Goal: Task Accomplishment & Management: Manage account settings

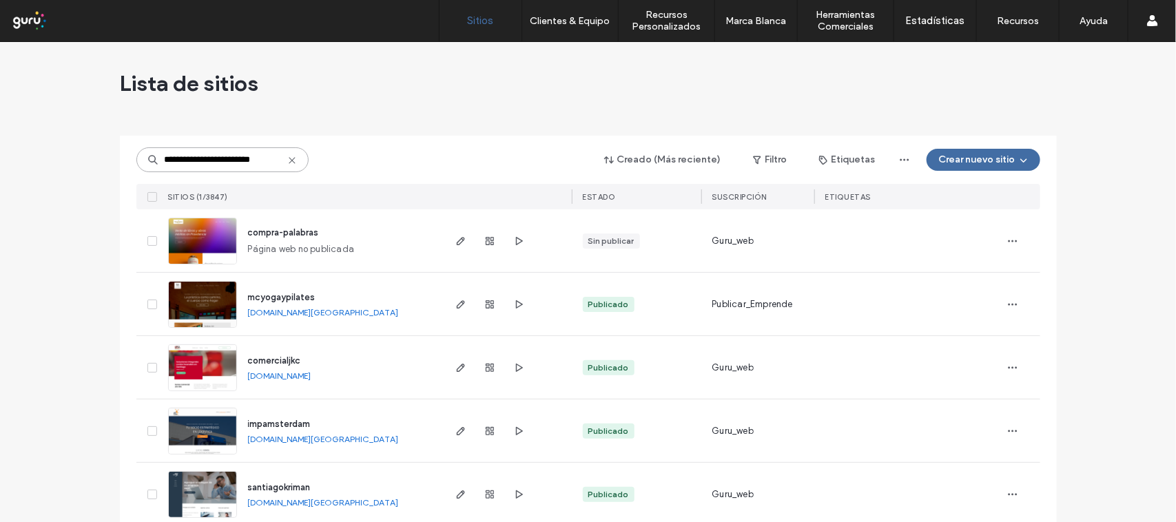
drag, startPoint x: 205, startPoint y: 160, endPoint x: 90, endPoint y: 154, distance: 115.2
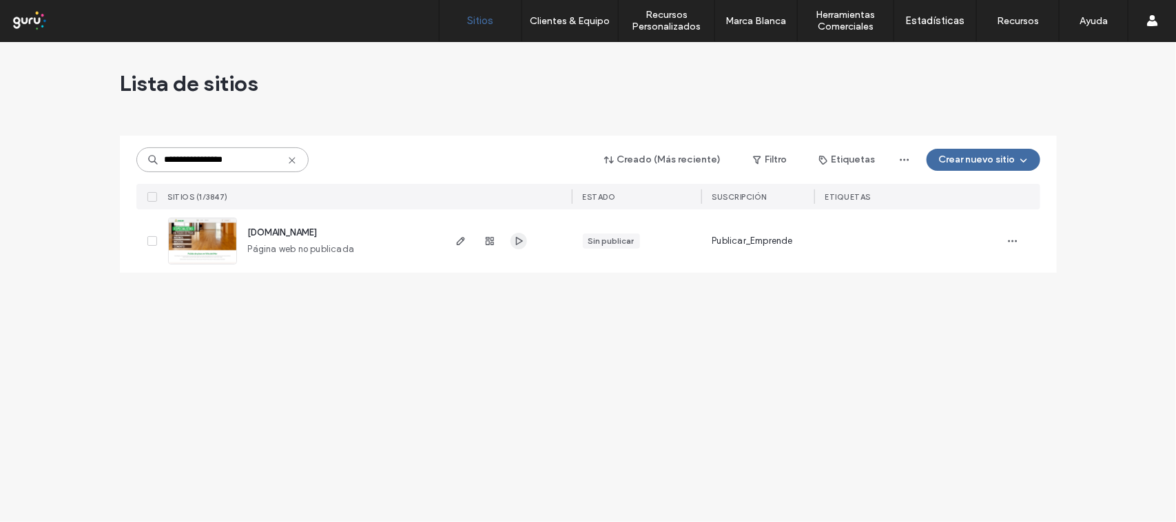
type input "**********"
click at [517, 241] on icon "button" at bounding box center [518, 241] width 11 height 11
click at [310, 235] on span "[DOMAIN_NAME]" at bounding box center [283, 232] width 70 height 10
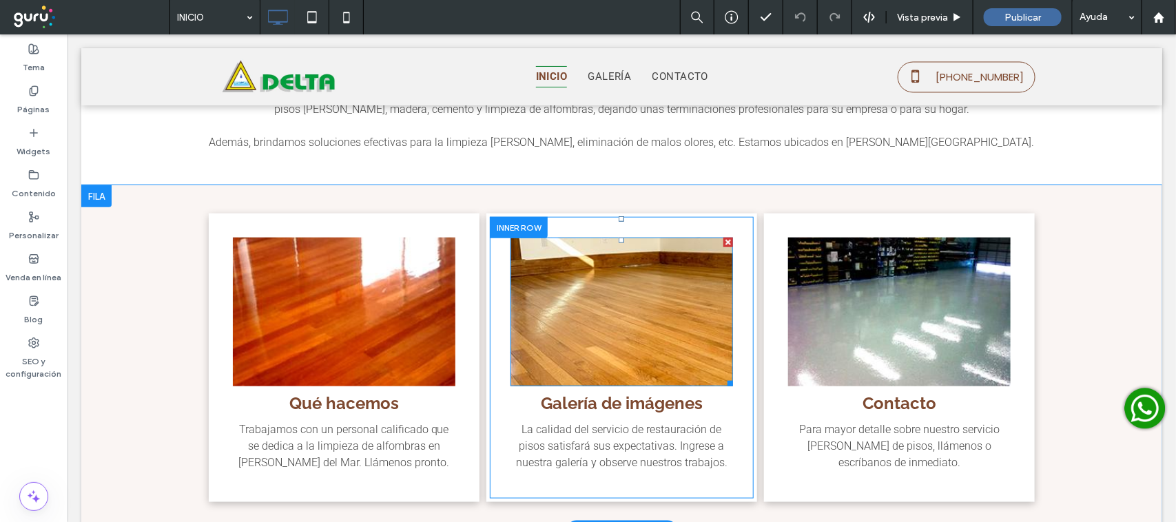
scroll to position [258, 0]
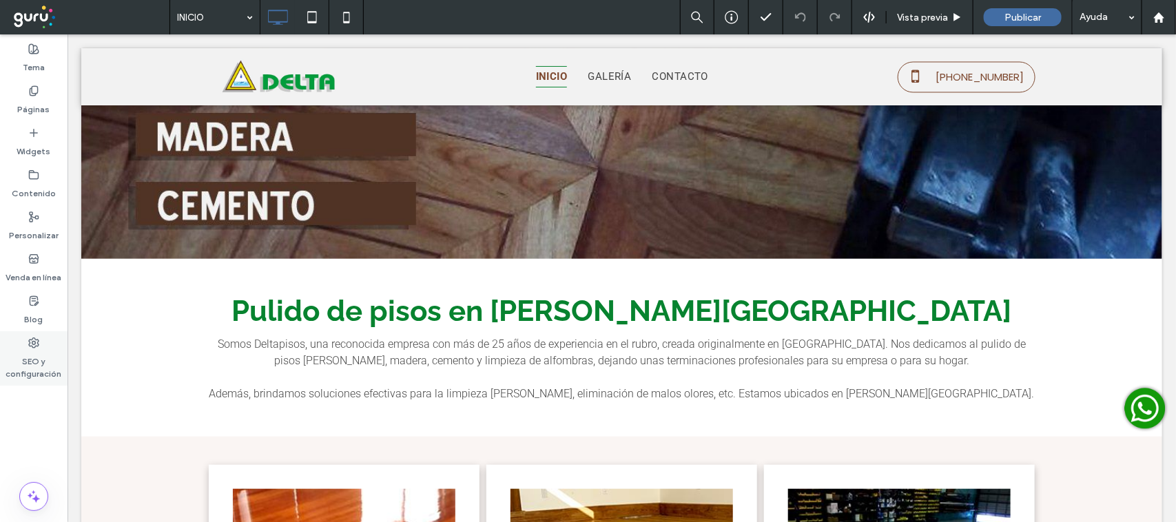
click at [33, 364] on label "SEO y configuración" at bounding box center [34, 365] width 68 height 32
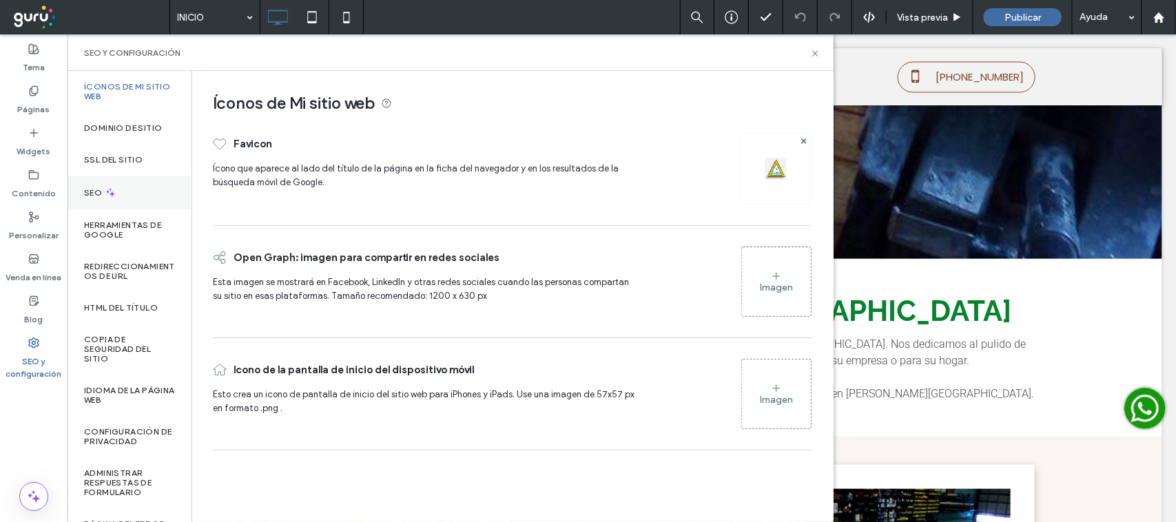
click at [152, 190] on div "SEO" at bounding box center [130, 193] width 124 height 34
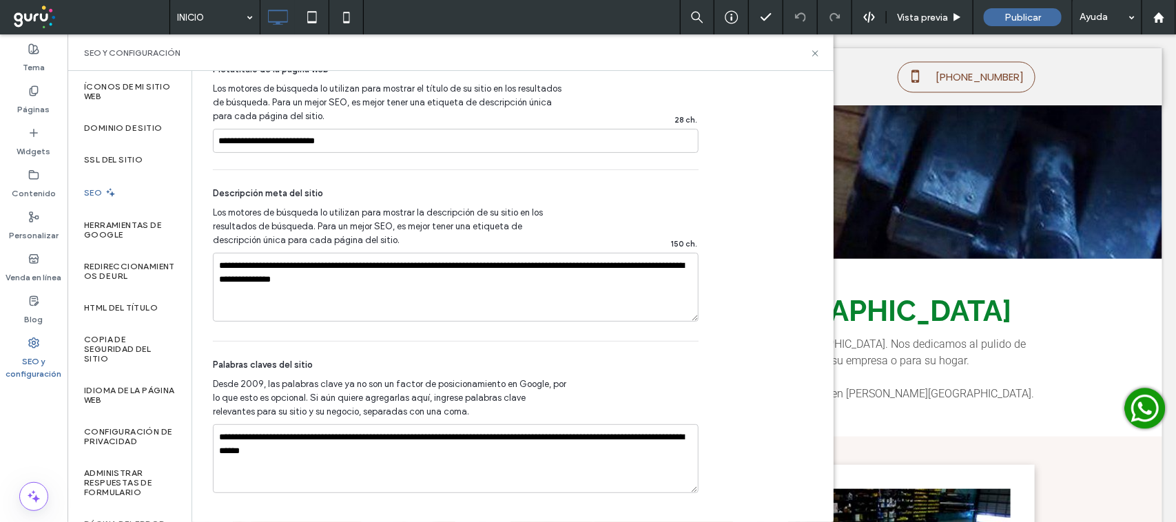
scroll to position [789, 0]
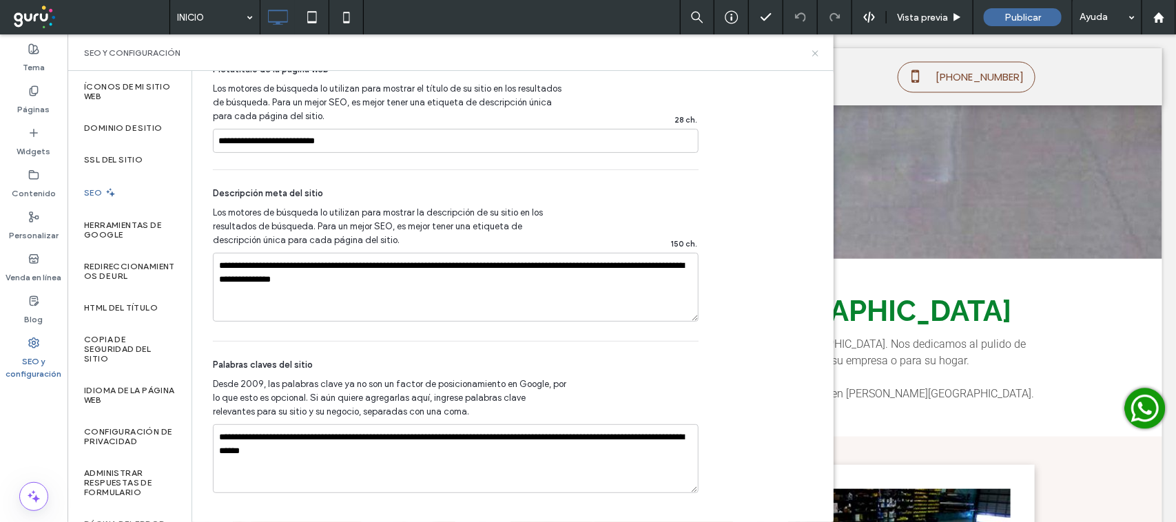
click at [820, 48] on icon at bounding box center [815, 53] width 10 height 10
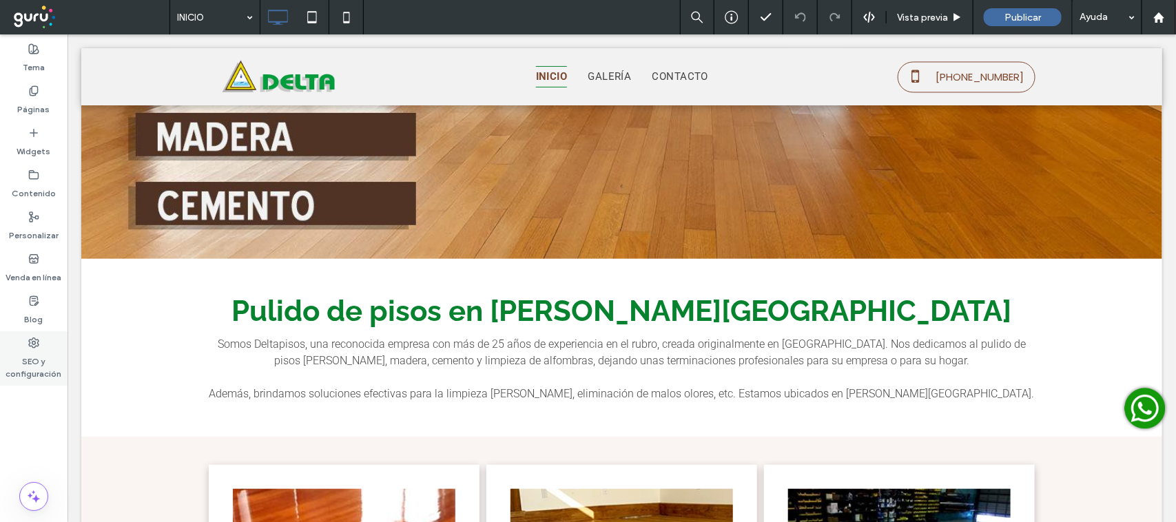
click at [48, 356] on label "SEO y configuración" at bounding box center [34, 365] width 68 height 32
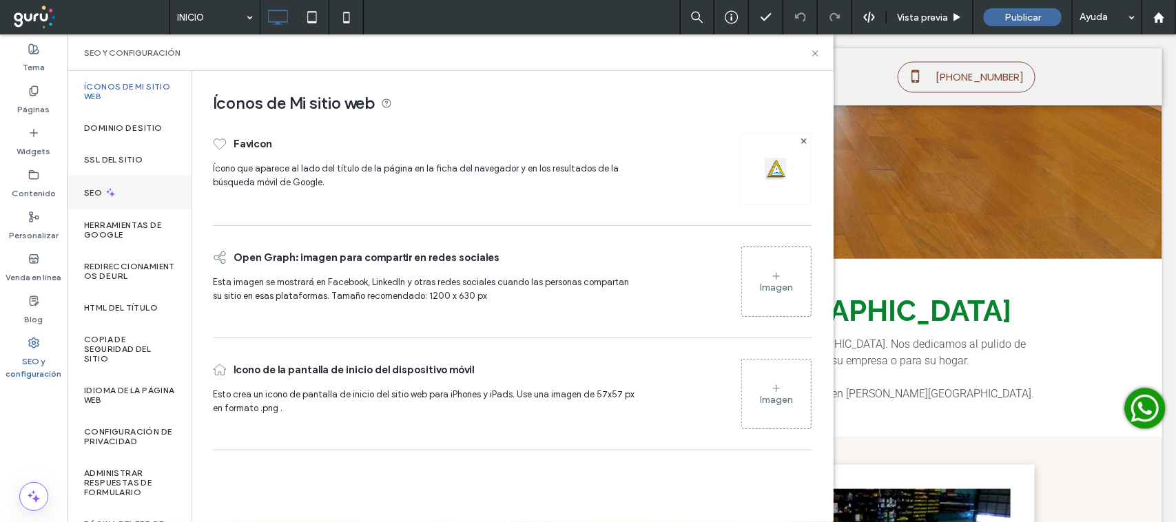
click at [121, 180] on div "SEO" at bounding box center [130, 193] width 124 height 34
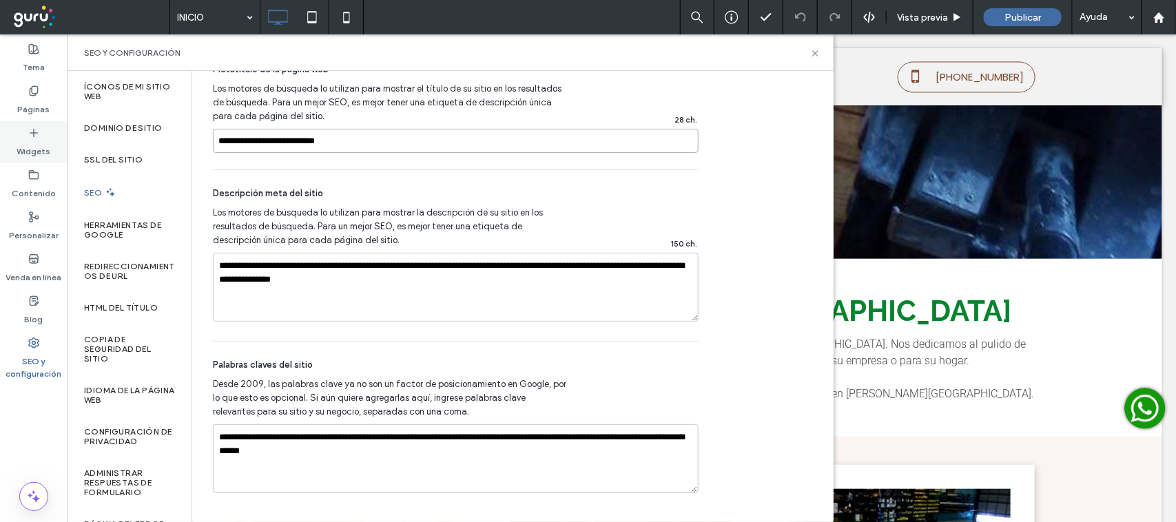
drag, startPoint x: 331, startPoint y: 142, endPoint x: 52, endPoint y: 132, distance: 279.2
click at [52, 132] on div "Tema Páginas Widgets Contenido Personalizar Venda en línea Blog SEO y configura…" at bounding box center [34, 278] width 68 height 488
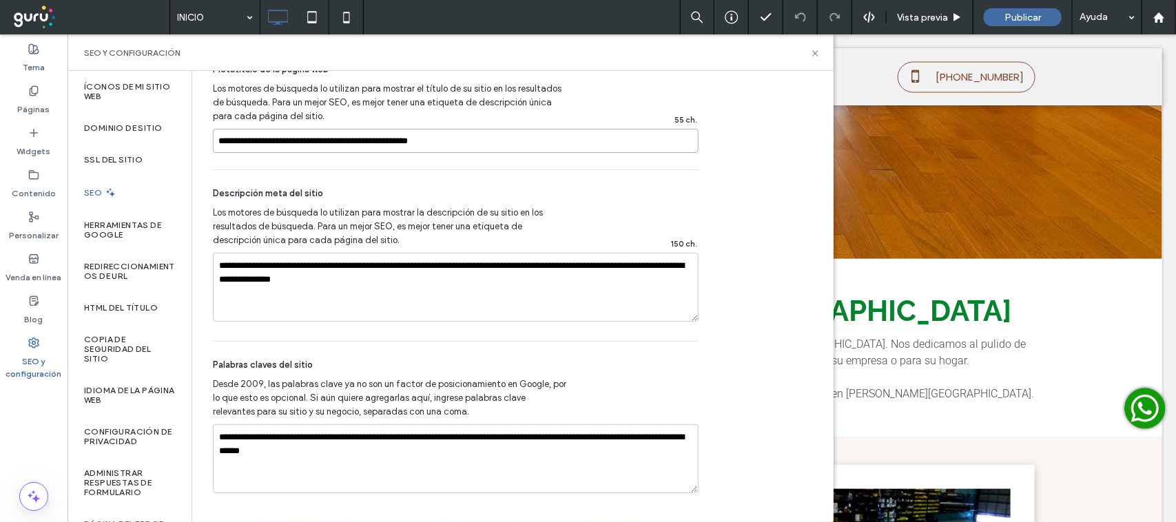
type input "**********"
click at [501, 453] on textarea "**********" at bounding box center [456, 458] width 486 height 69
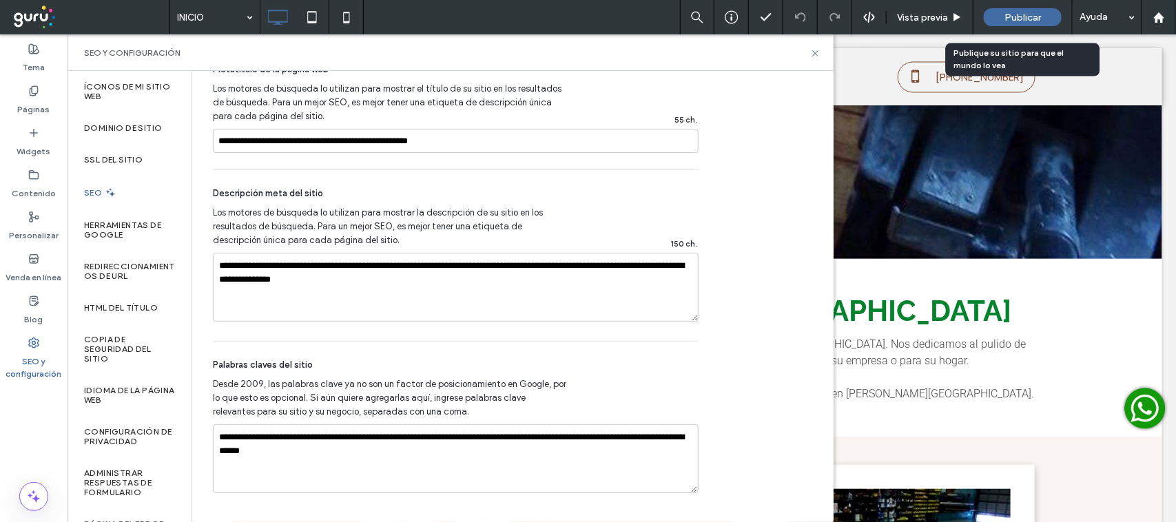
click at [1032, 7] on div "Publicar" at bounding box center [1023, 17] width 78 height 34
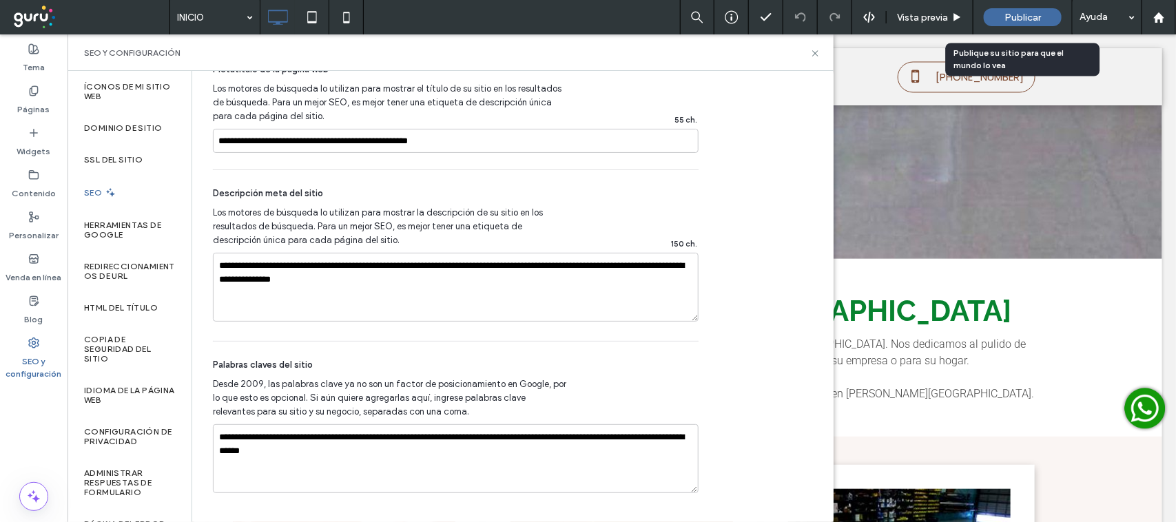
click at [1022, 14] on span "Publicar" at bounding box center [1022, 18] width 37 height 12
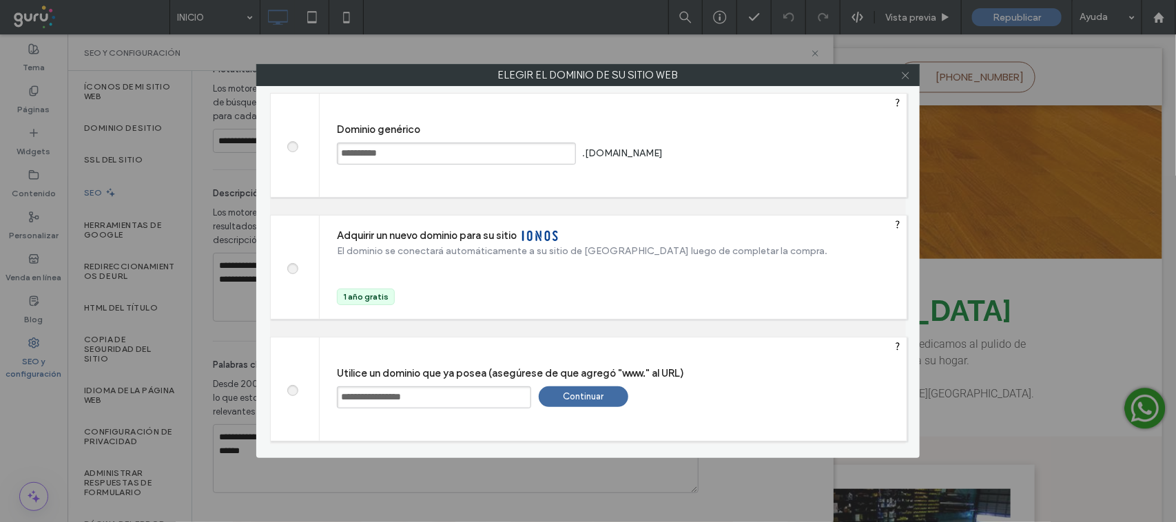
click at [908, 74] on icon at bounding box center [905, 75] width 10 height 10
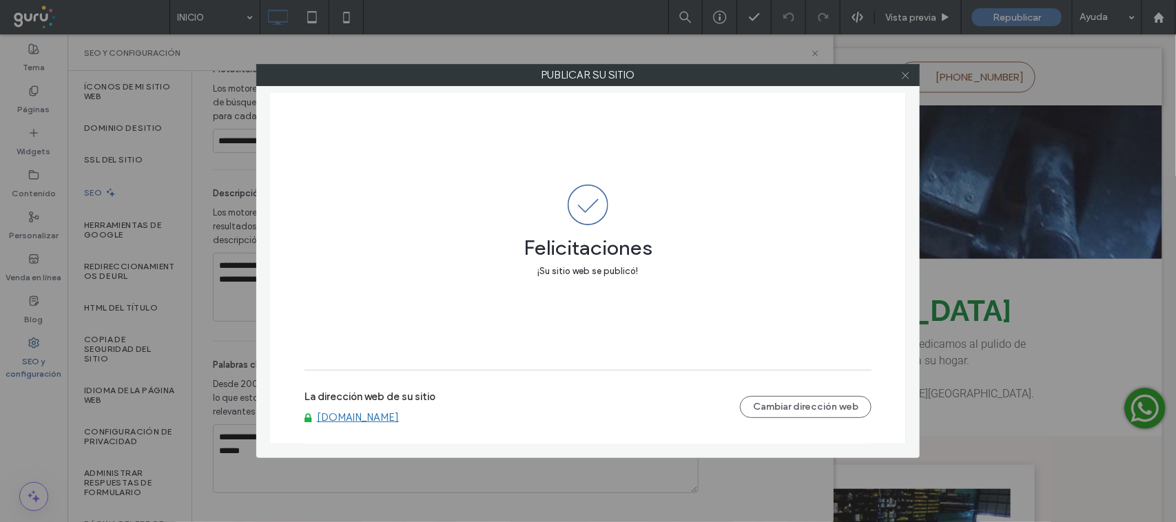
click at [903, 70] on icon at bounding box center [905, 75] width 10 height 10
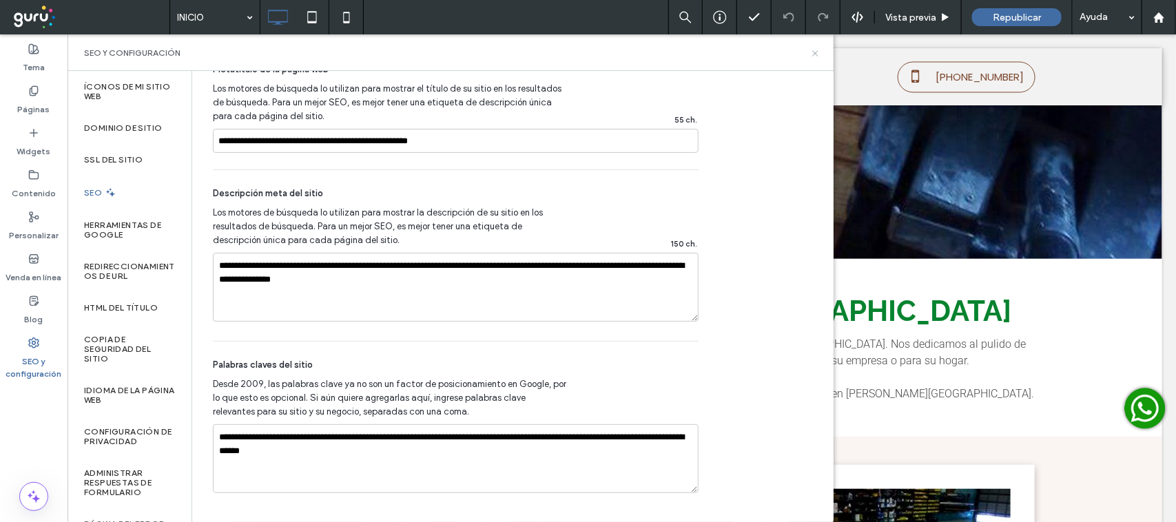
click at [811, 55] on body ".wqwq-1{fill:#231f20;} .cls-1q, .cls-2q { fill-rule: evenodd; } .cls-2q { fill:…" at bounding box center [588, 261] width 1176 height 522
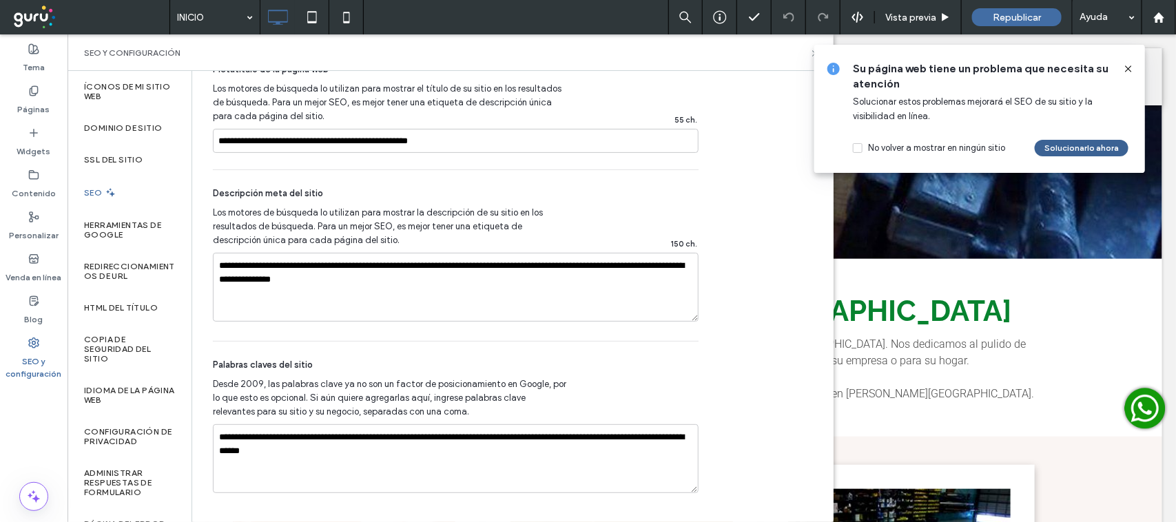
click at [1092, 146] on button "Solucionarlo ahora" at bounding box center [1082, 148] width 94 height 17
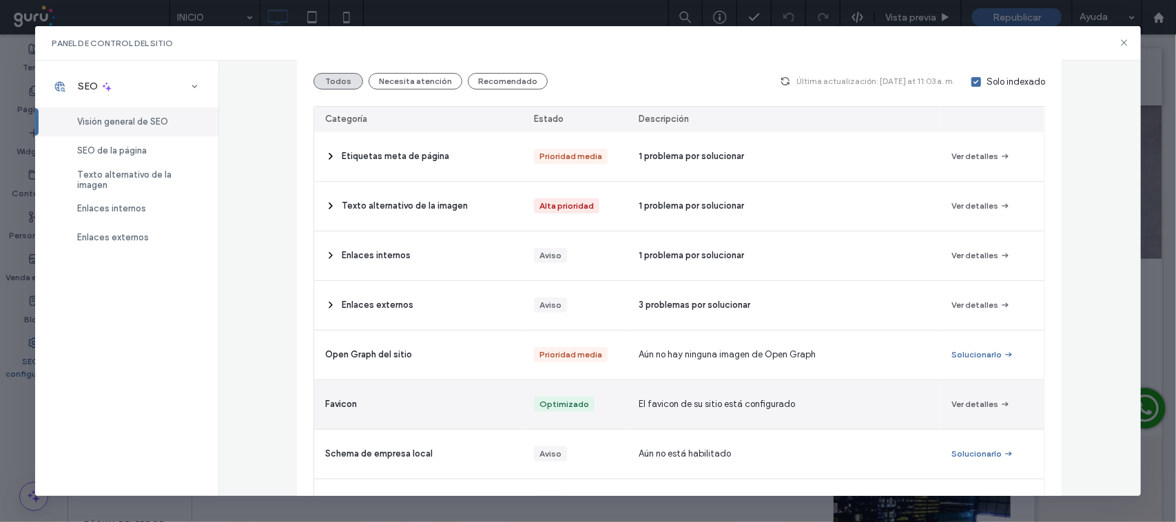
scroll to position [172, 0]
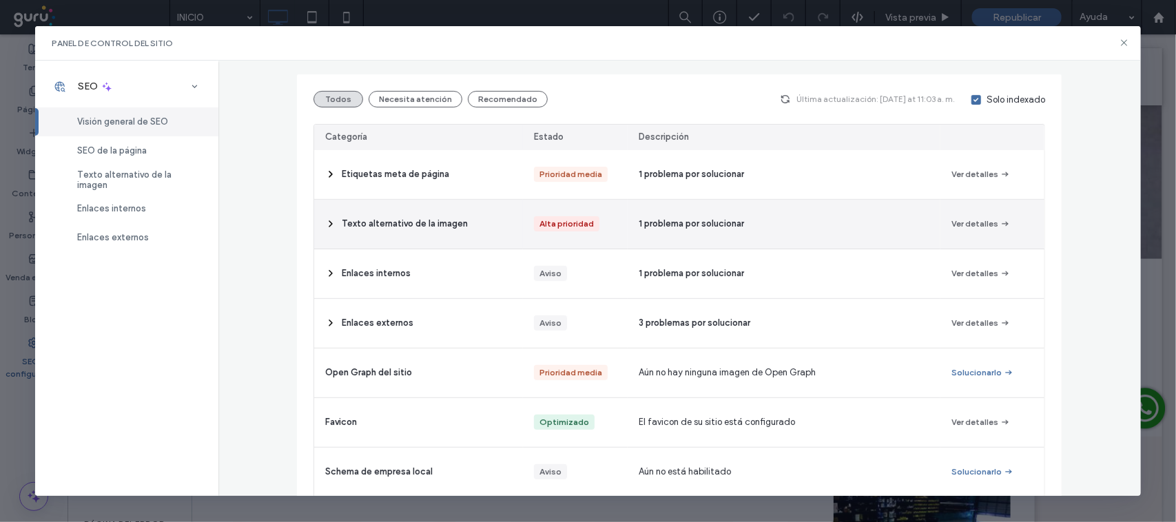
click at [329, 222] on icon at bounding box center [330, 223] width 11 height 11
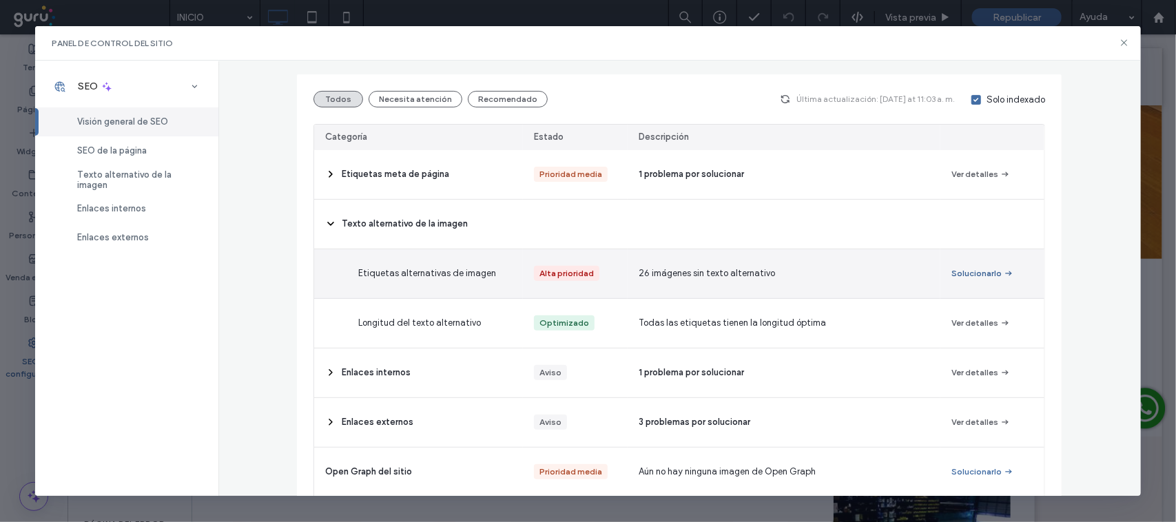
click at [964, 276] on button "Solucionarlo" at bounding box center [982, 273] width 63 height 17
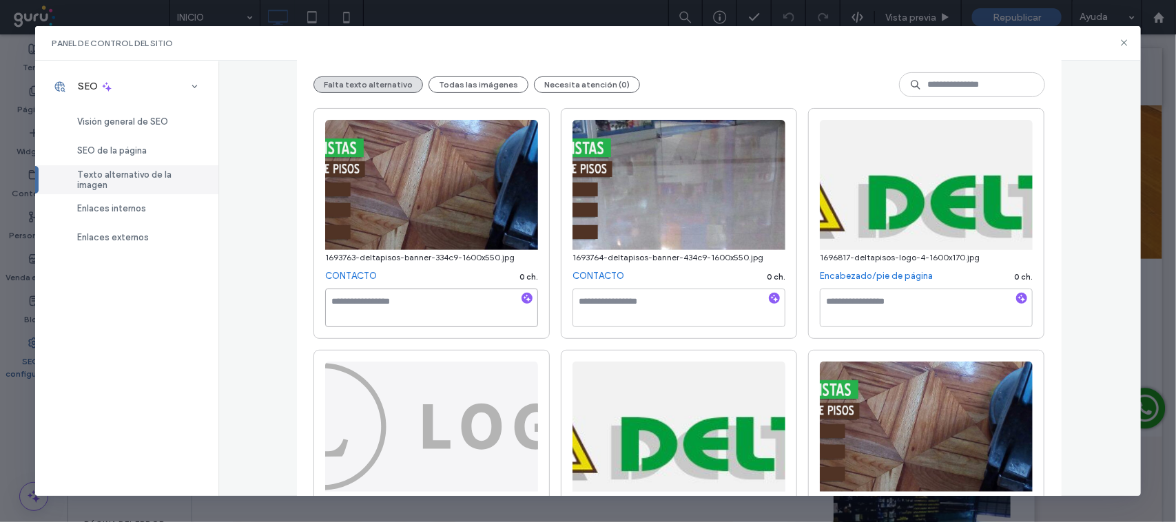
click at [418, 309] on textarea at bounding box center [431, 308] width 213 height 39
type textarea "*"
type textarea "**********"
click at [634, 304] on textarea at bounding box center [678, 308] width 213 height 39
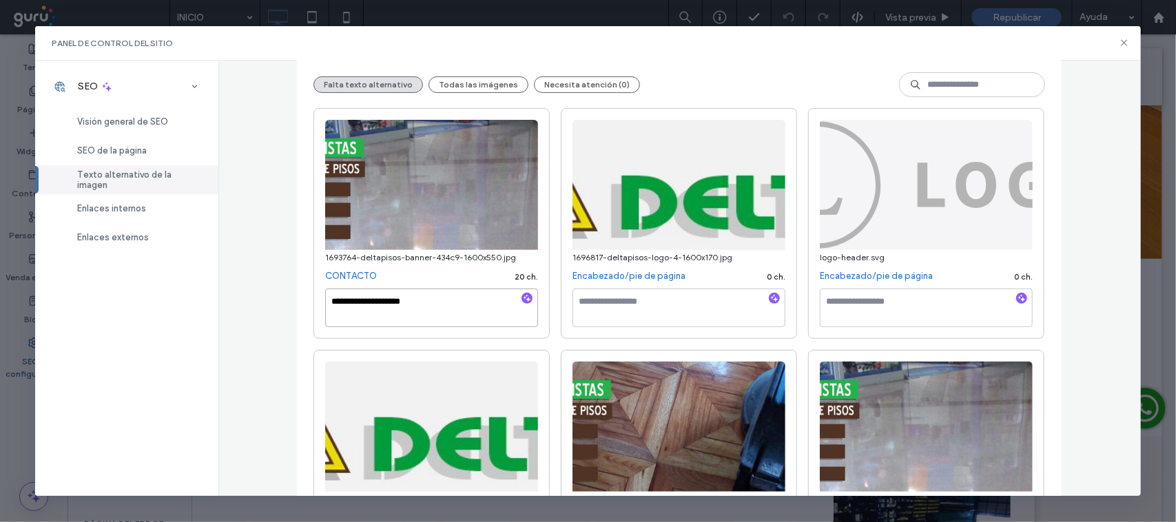
type textarea "**********"
click at [635, 304] on textarea at bounding box center [678, 308] width 213 height 39
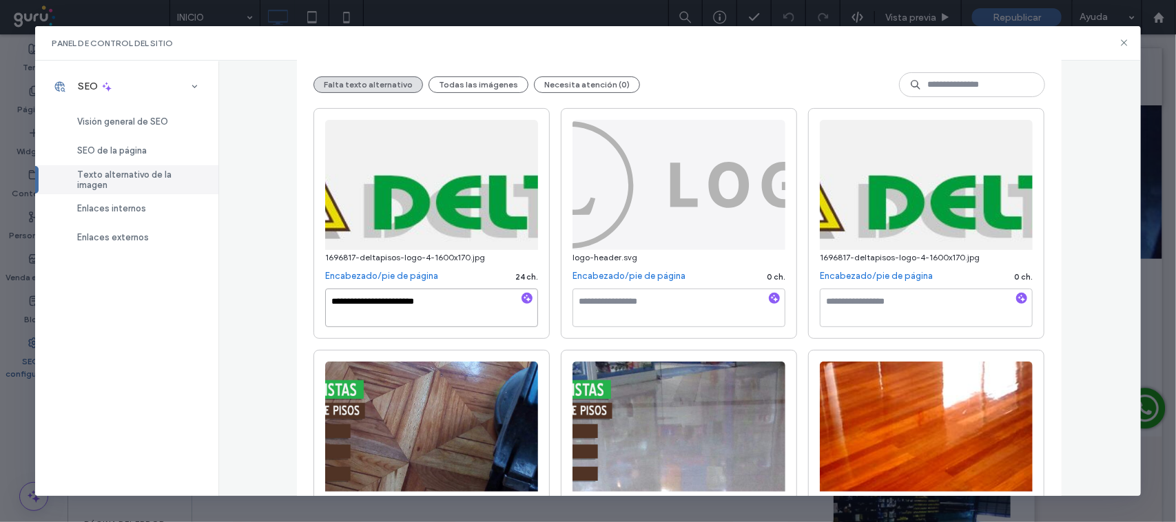
type textarea "**********"
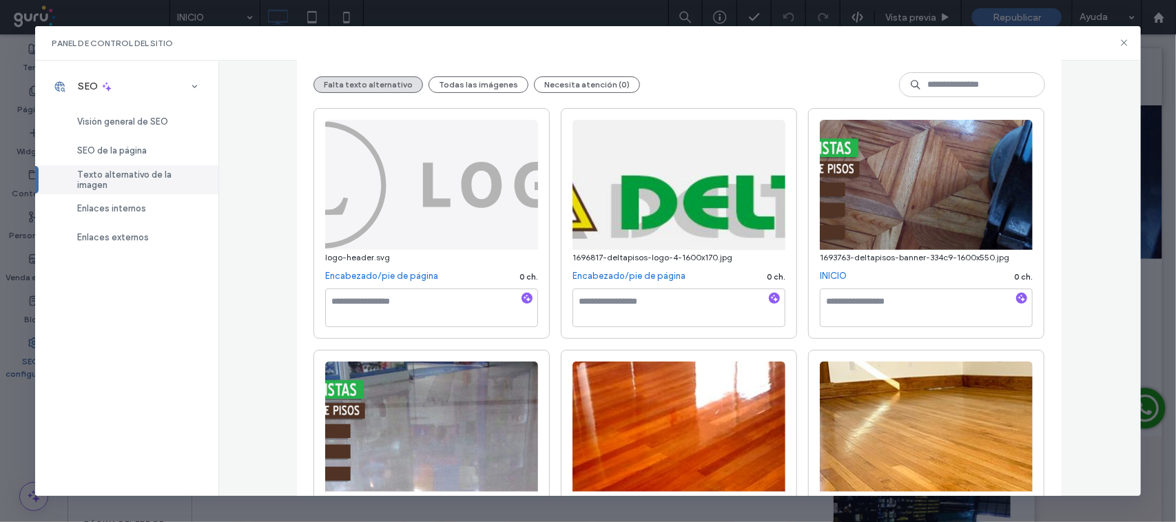
click at [1117, 45] on div "Panel de control del sitio" at bounding box center [588, 43] width 1106 height 34
click at [1120, 43] on icon at bounding box center [1124, 42] width 11 height 11
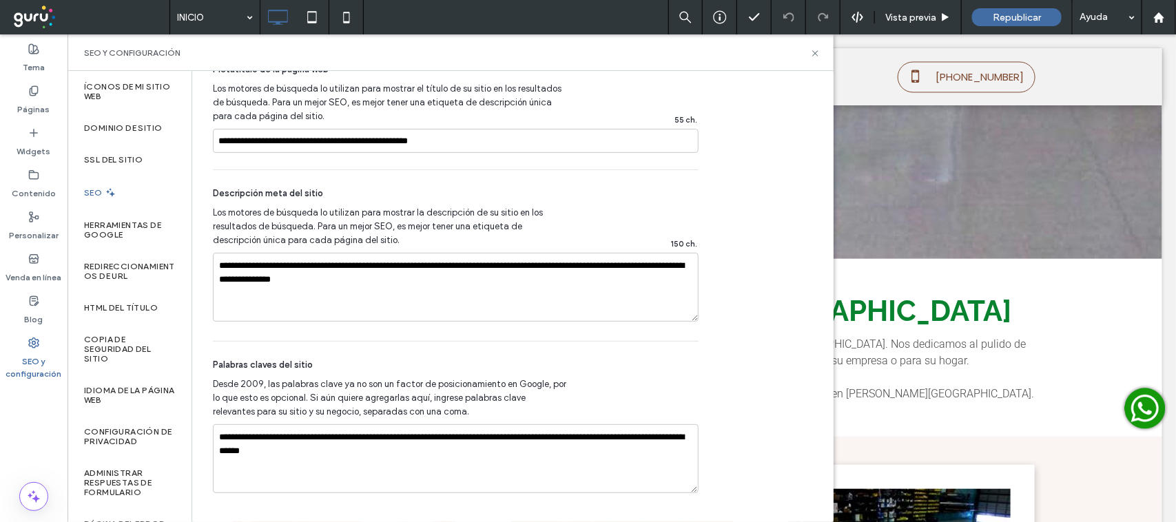
scroll to position [187, 0]
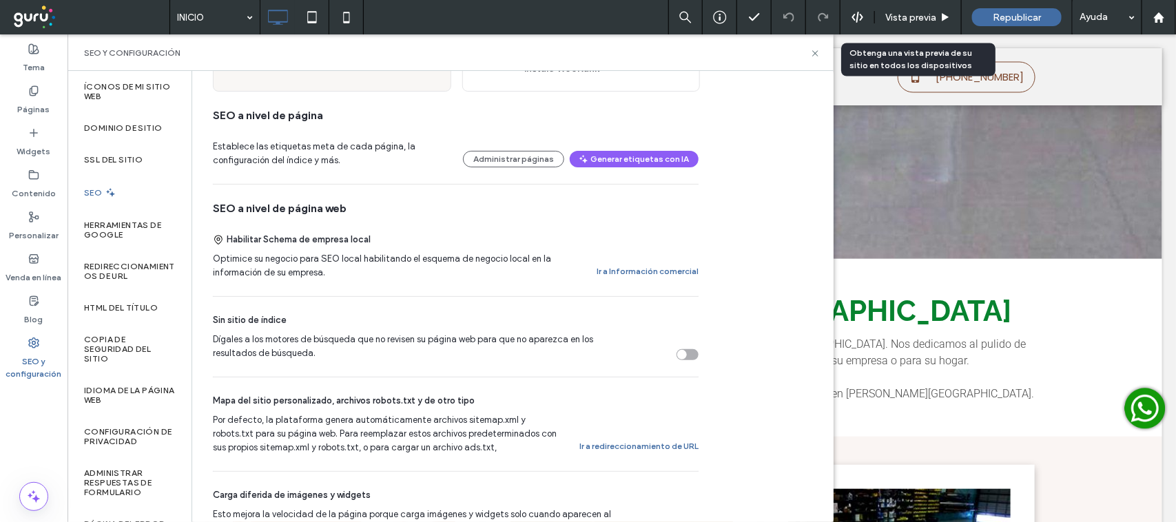
click at [929, 16] on span "Vista previa" at bounding box center [910, 18] width 51 height 12
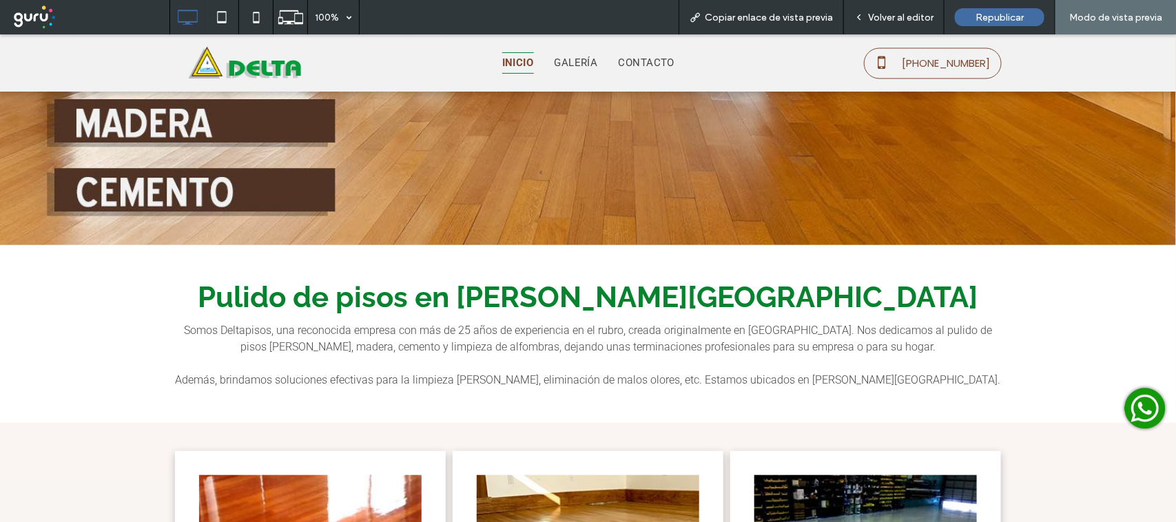
click at [898, 10] on div "Volver al editor" at bounding box center [894, 17] width 101 height 34
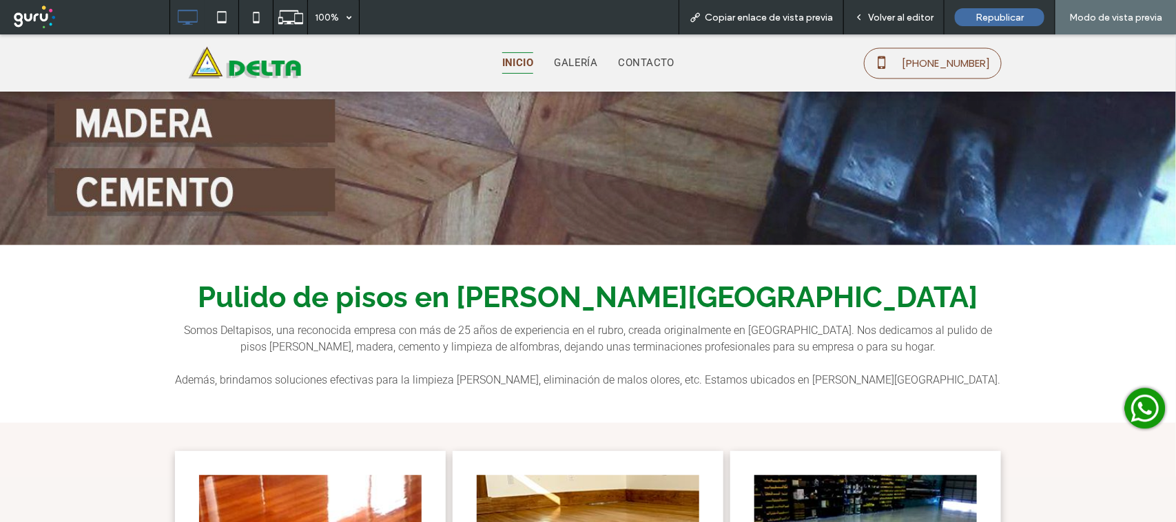
click at [1127, 24] on div "Modo de vista previa" at bounding box center [1115, 17] width 121 height 34
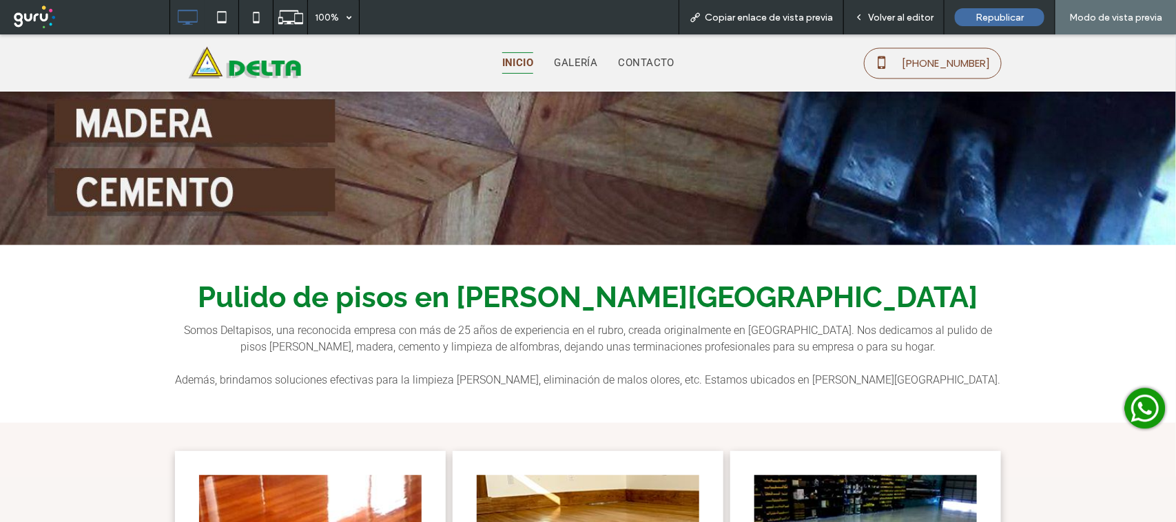
click at [885, 25] on div "Volver al editor" at bounding box center [894, 17] width 101 height 34
click at [882, 21] on span "Volver al editor" at bounding box center [900, 18] width 65 height 12
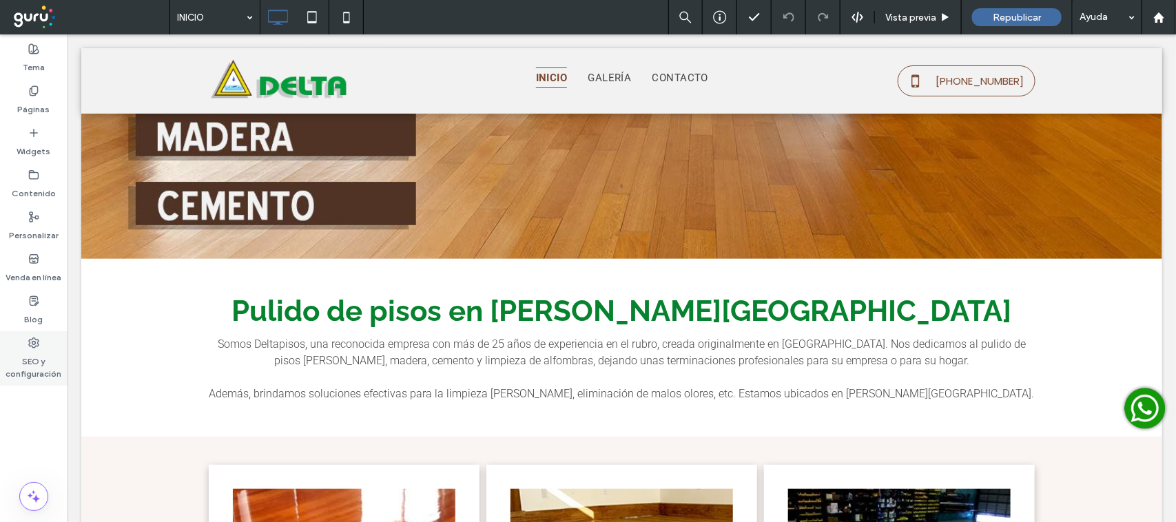
click at [43, 362] on label "SEO y configuración" at bounding box center [34, 365] width 68 height 32
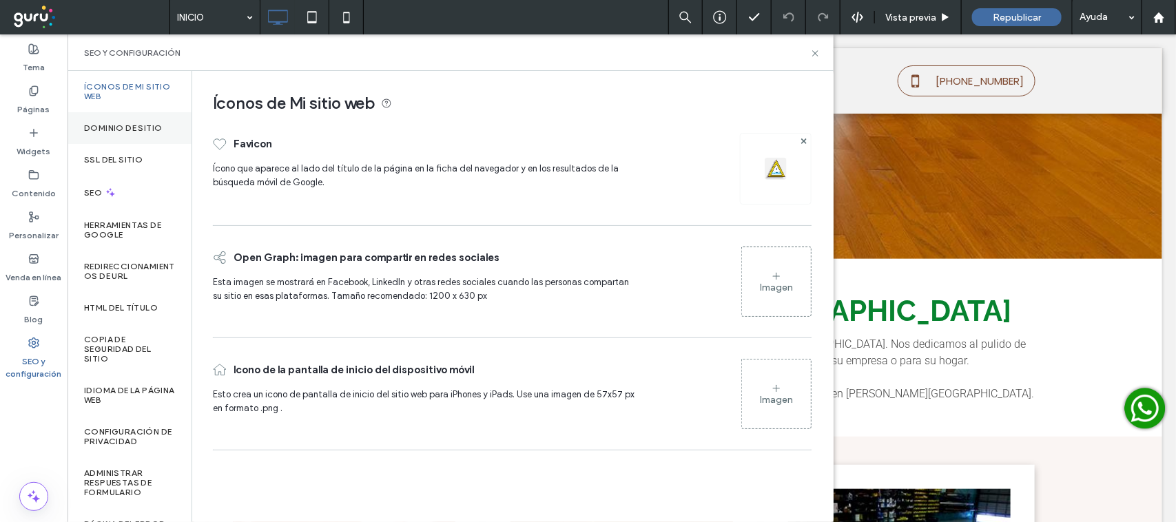
click at [140, 125] on label "Dominio de sitio" at bounding box center [123, 128] width 78 height 10
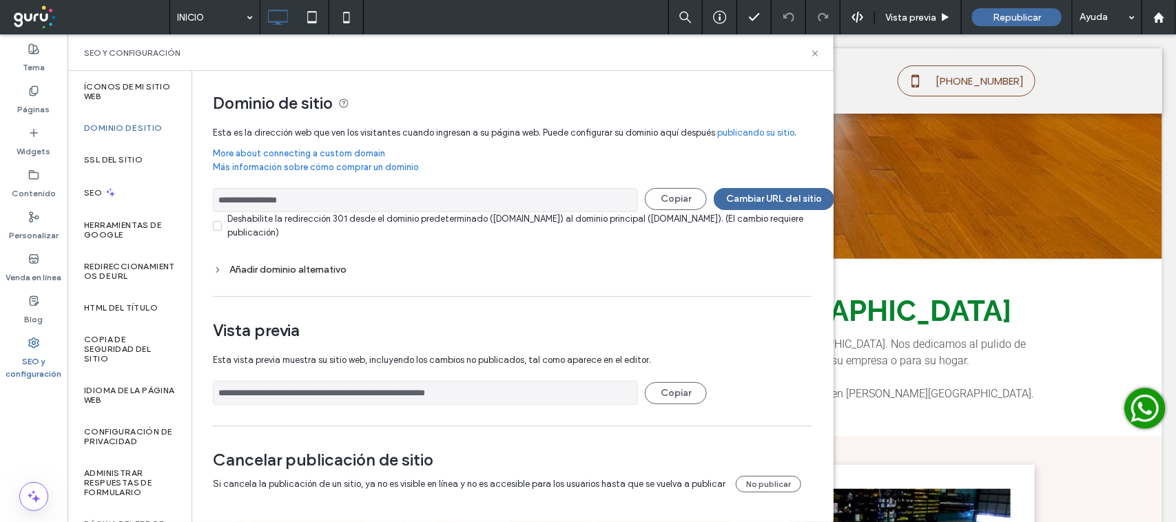
click at [295, 207] on input "**********" at bounding box center [425, 200] width 425 height 24
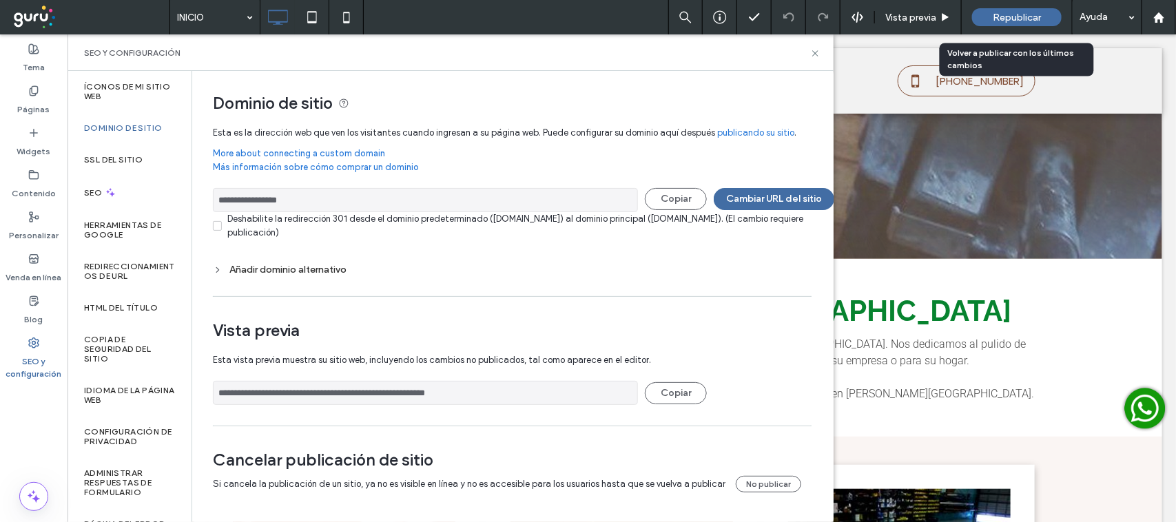
click at [992, 9] on div "Republicar" at bounding box center [1017, 17] width 90 height 18
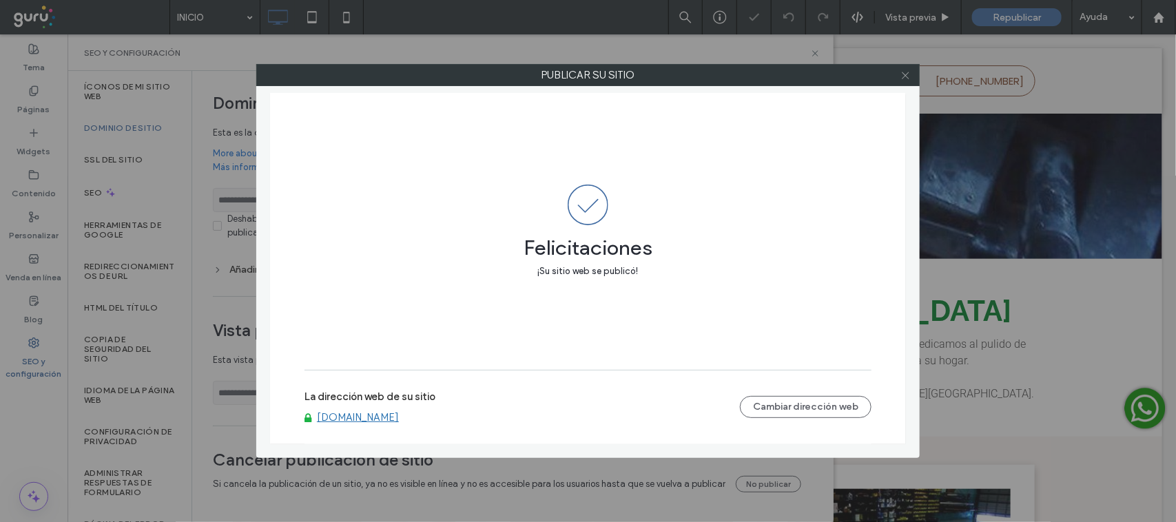
click at [904, 70] on icon at bounding box center [905, 75] width 10 height 10
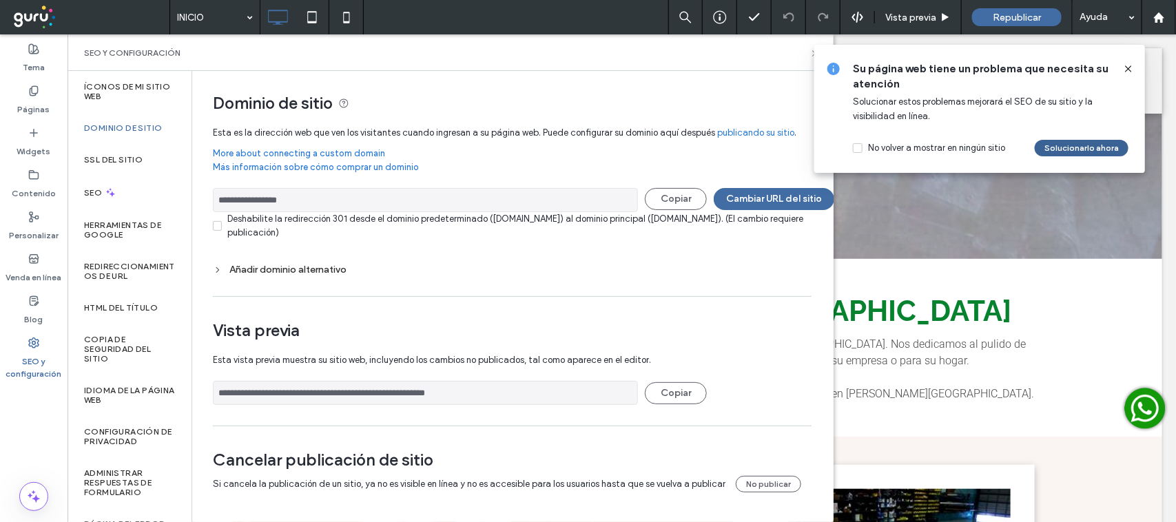
click at [1106, 149] on button "Solucionarlo ahora" at bounding box center [1082, 148] width 94 height 17
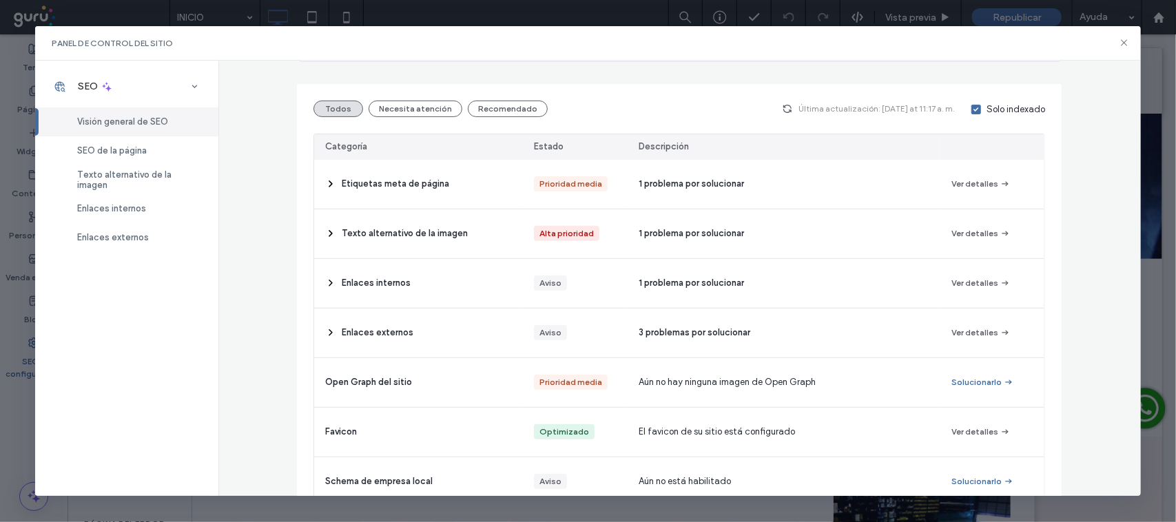
scroll to position [160, 0]
